Goal: Find specific page/section

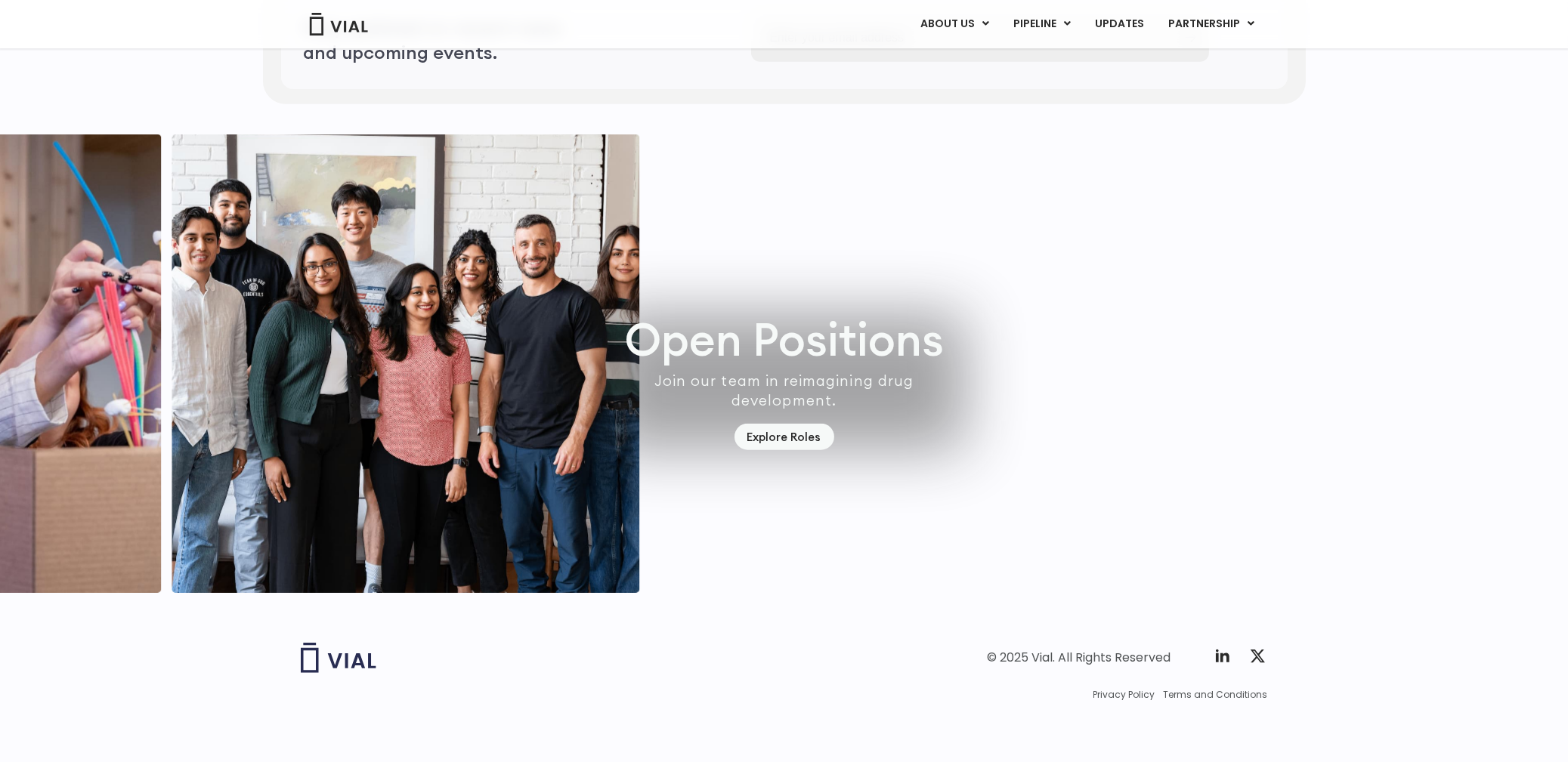
scroll to position [4166, 0]
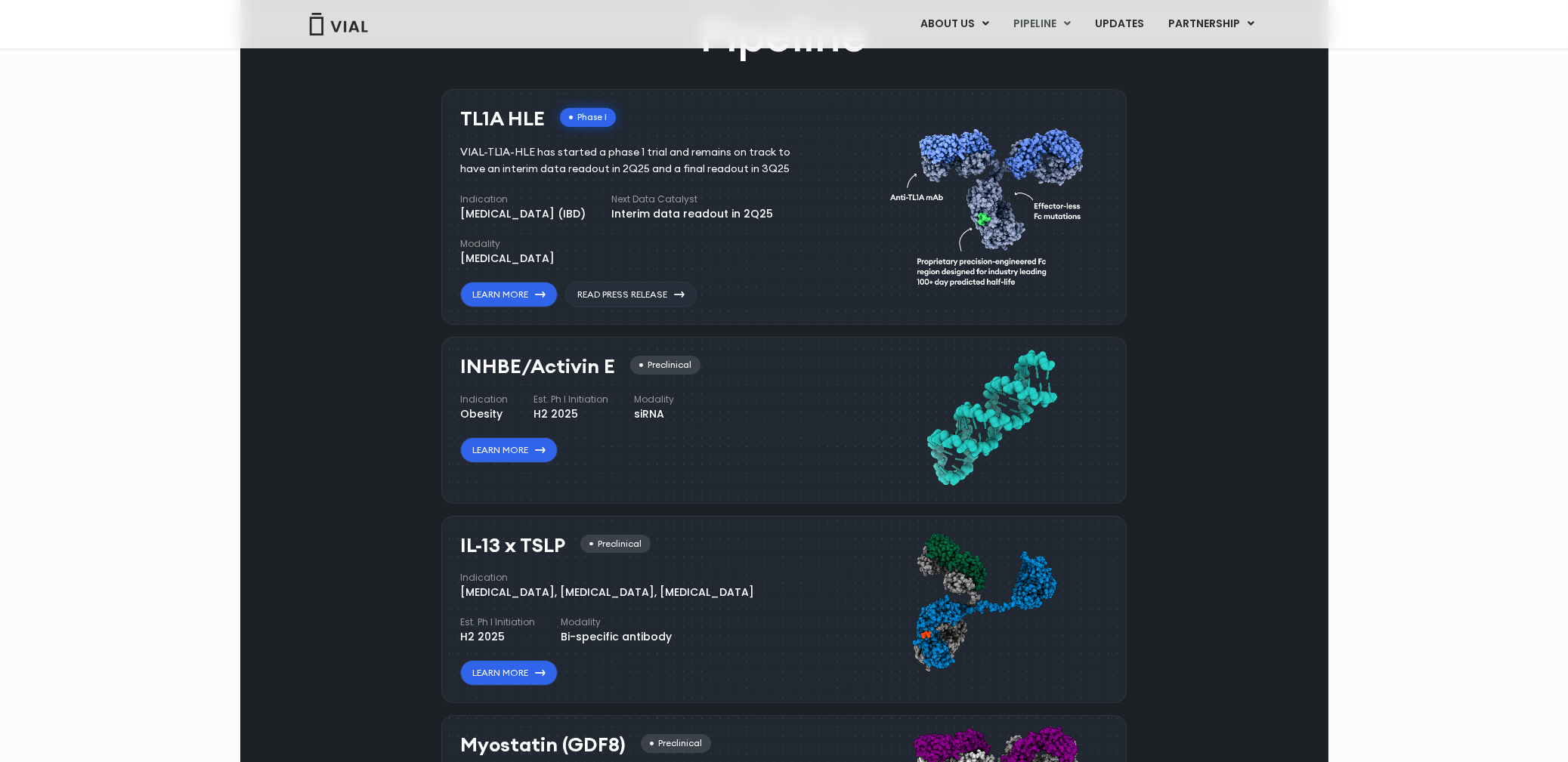
scroll to position [1056, 0]
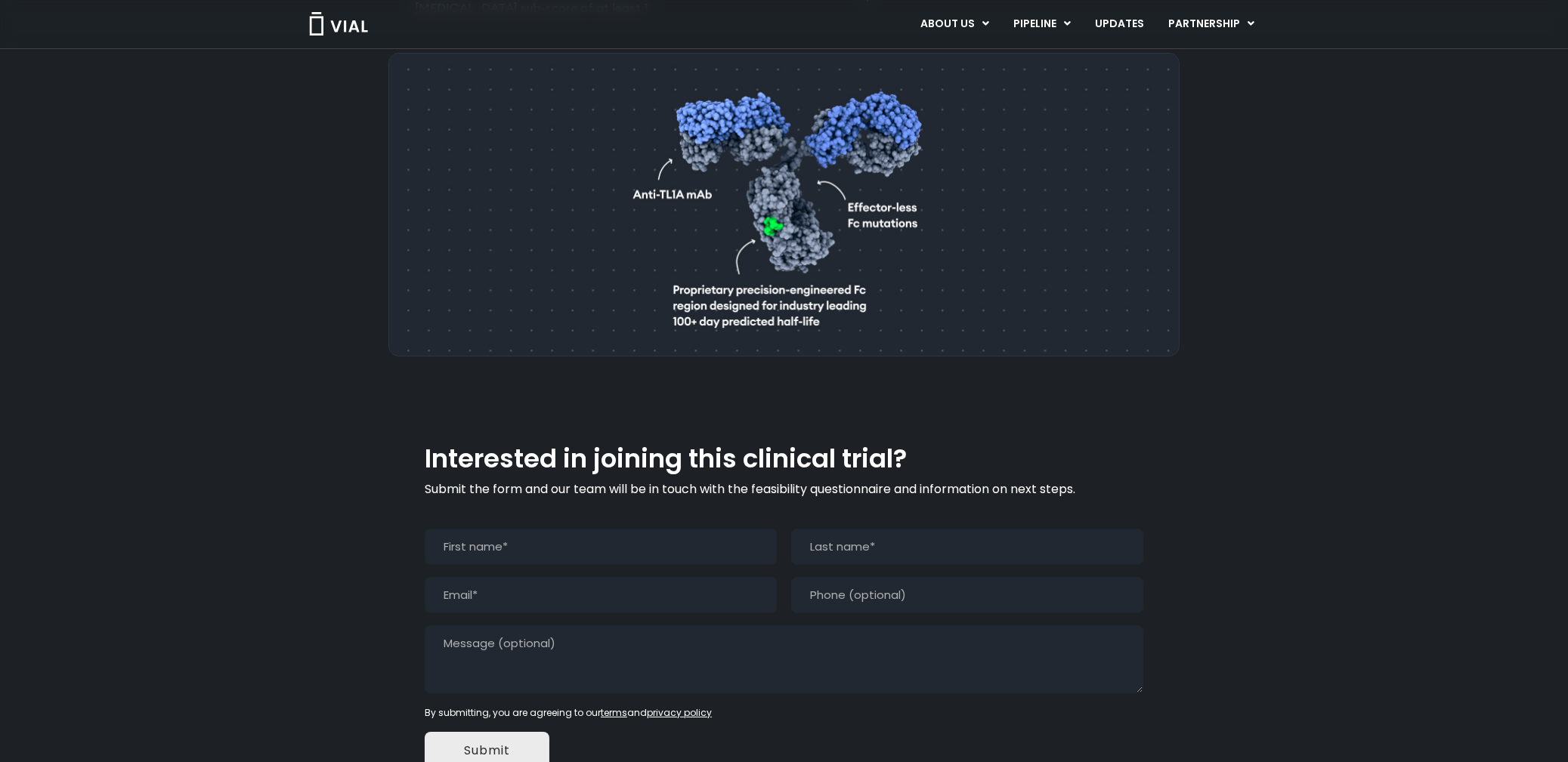
scroll to position [1114, 0]
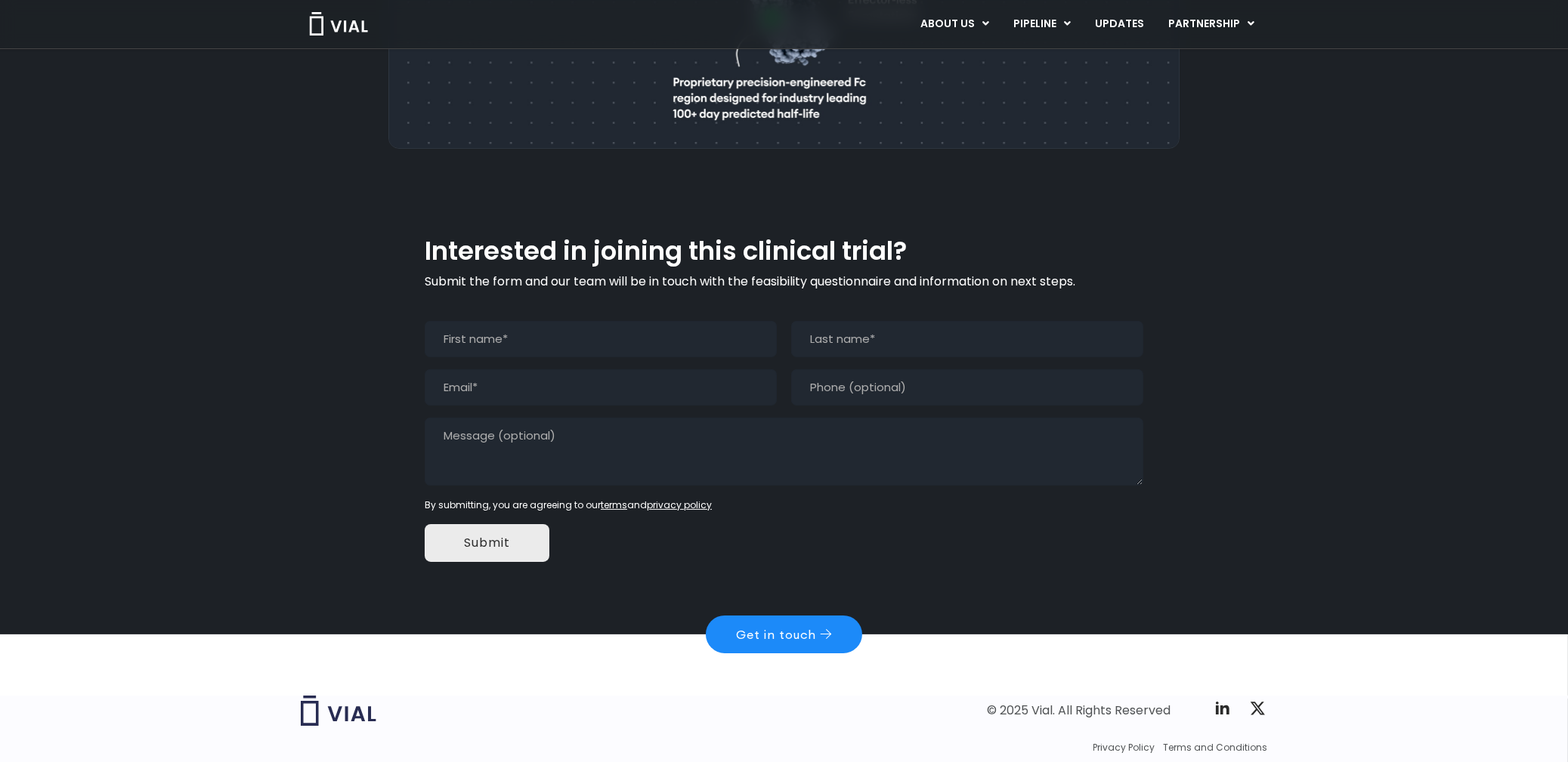
click at [771, 616] on link "Get in touch" at bounding box center [784, 635] width 157 height 38
